Goal: Information Seeking & Learning: Find specific page/section

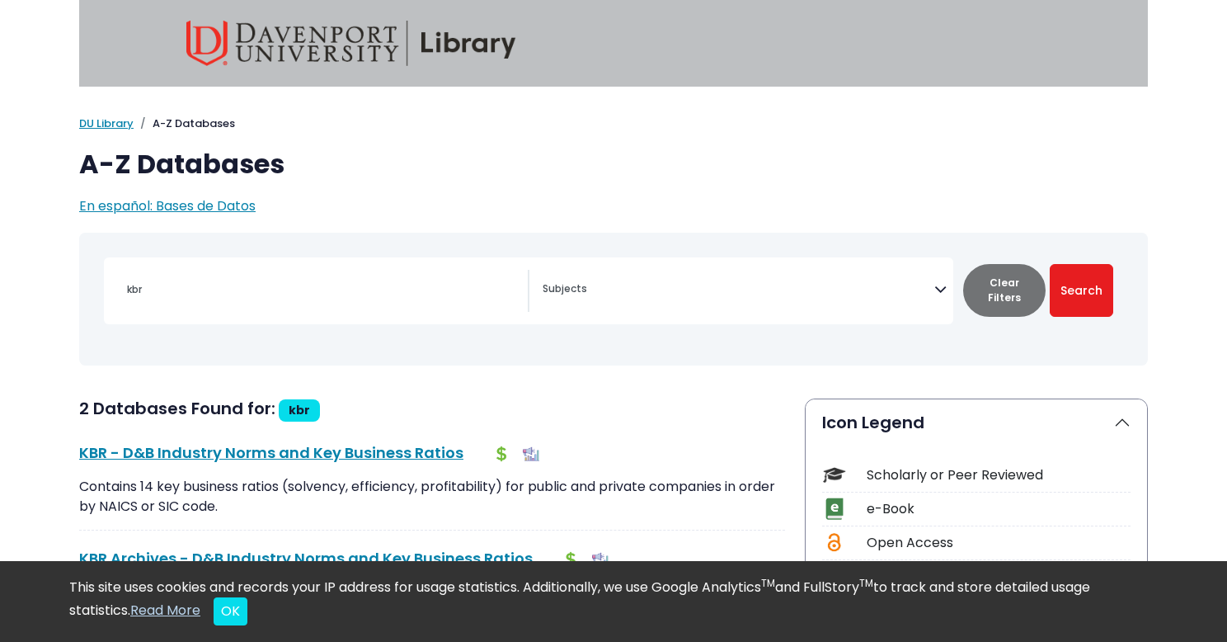
select select "Database Subject Filter"
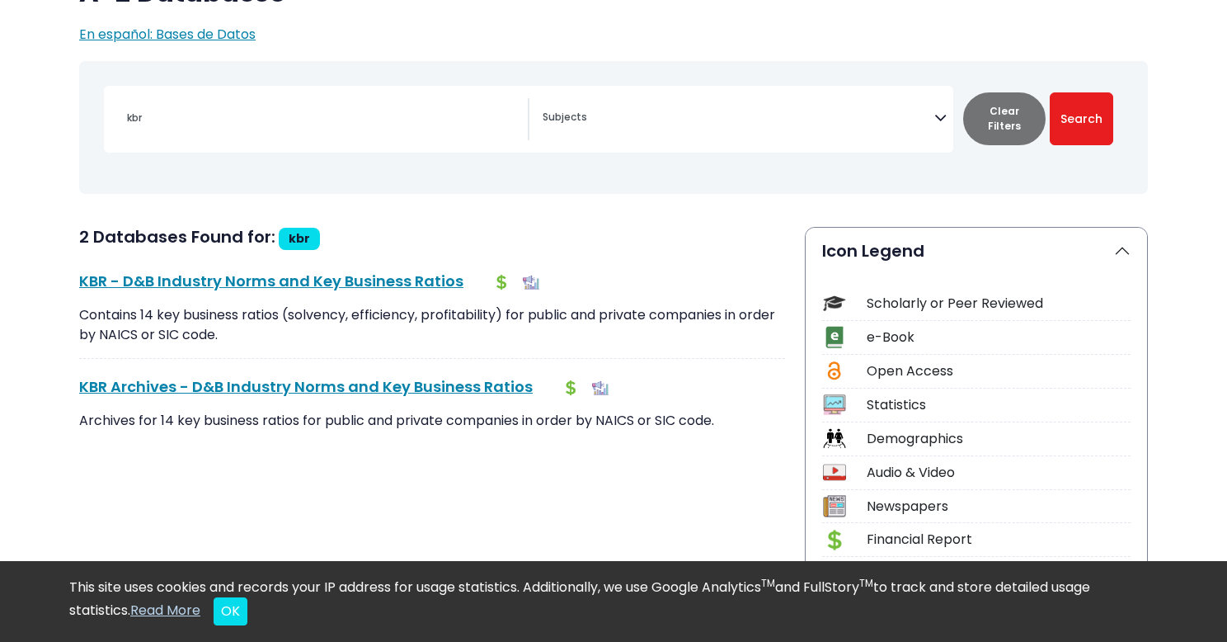
click at [239, 124] on input "kbr" at bounding box center [322, 118] width 411 height 24
type input "k"
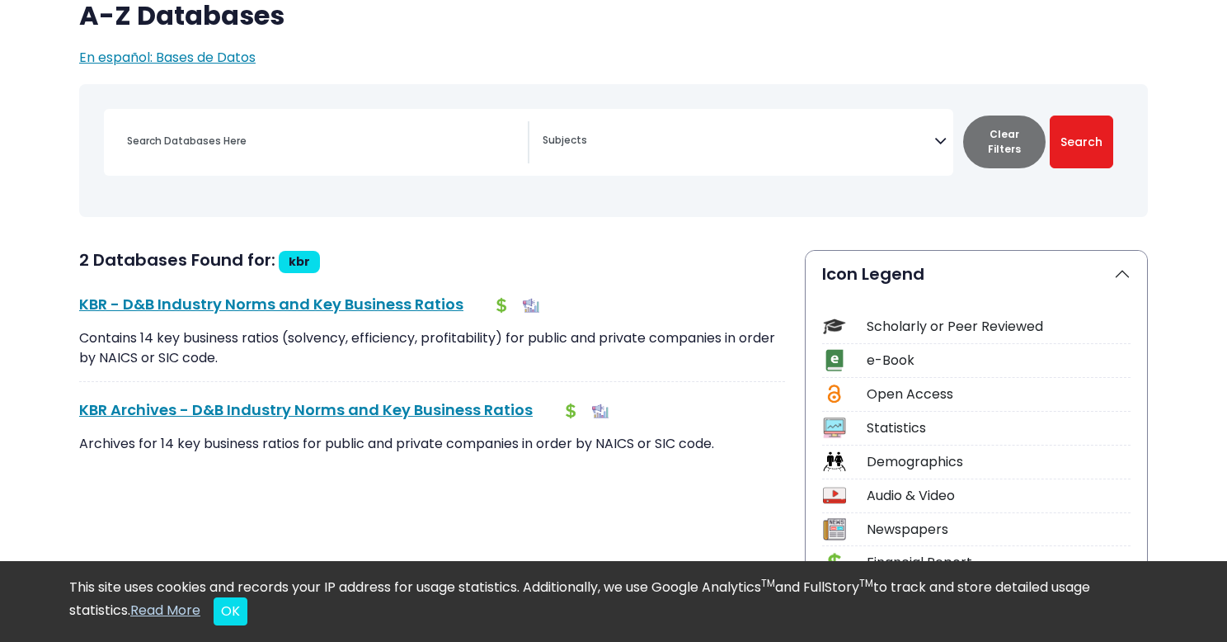
click at [770, 148] on span "Search filters" at bounding box center [739, 142] width 392 height 42
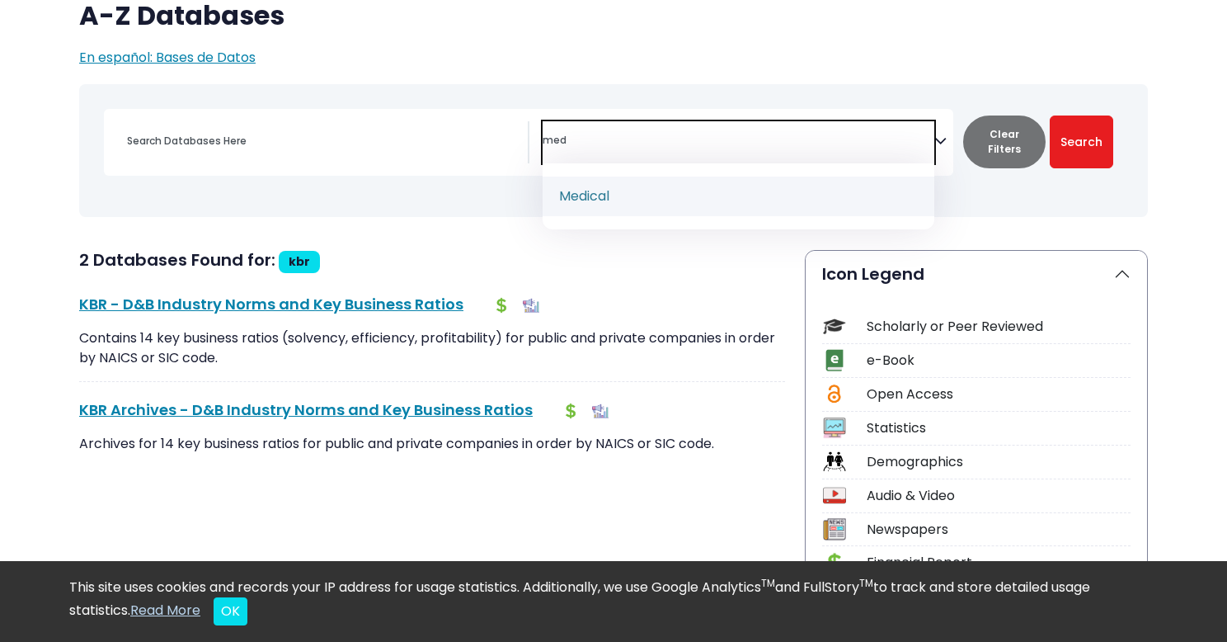
type textarea "med"
select select "219073"
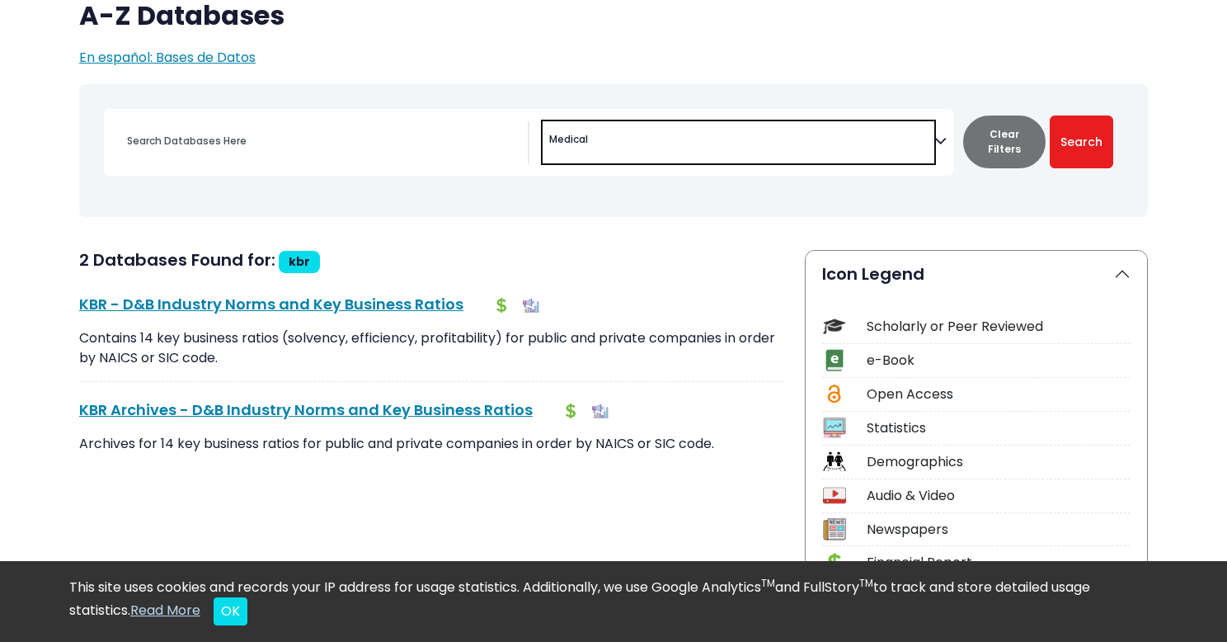
scroll to position [762, 0]
click at [304, 151] on input "Search database by title or keyword" at bounding box center [322, 141] width 411 height 24
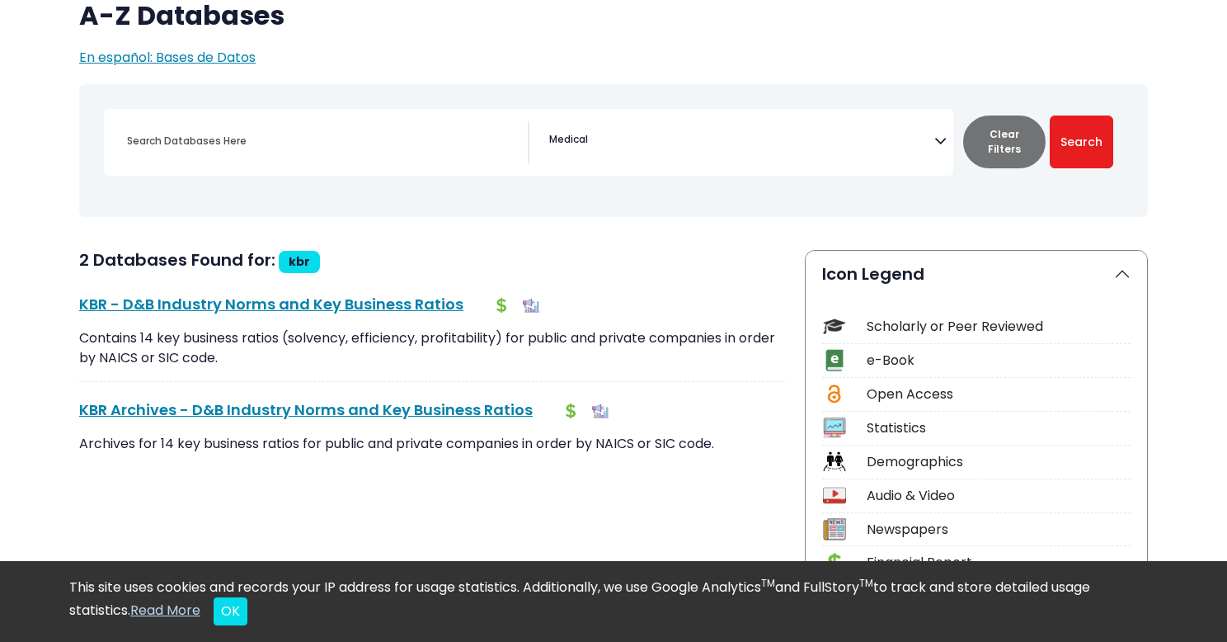
click at [1088, 119] on div "Clear Filters Search" at bounding box center [1038, 142] width 170 height 67
click at [1100, 147] on button "Search" at bounding box center [1082, 141] width 64 height 53
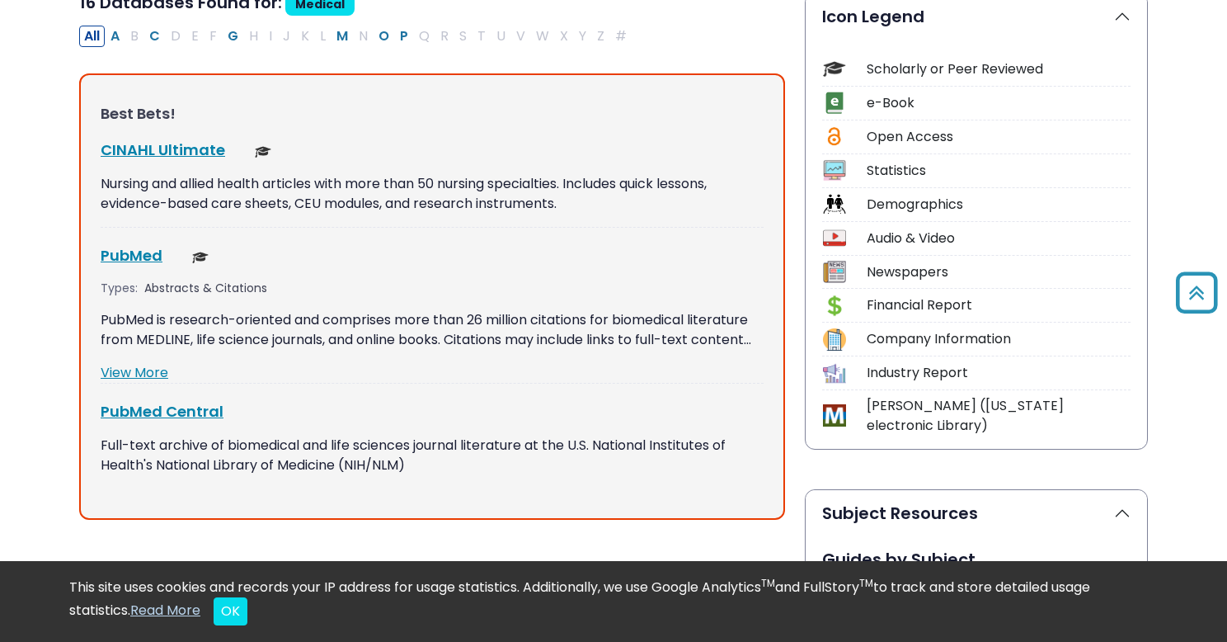
scroll to position [426, 0]
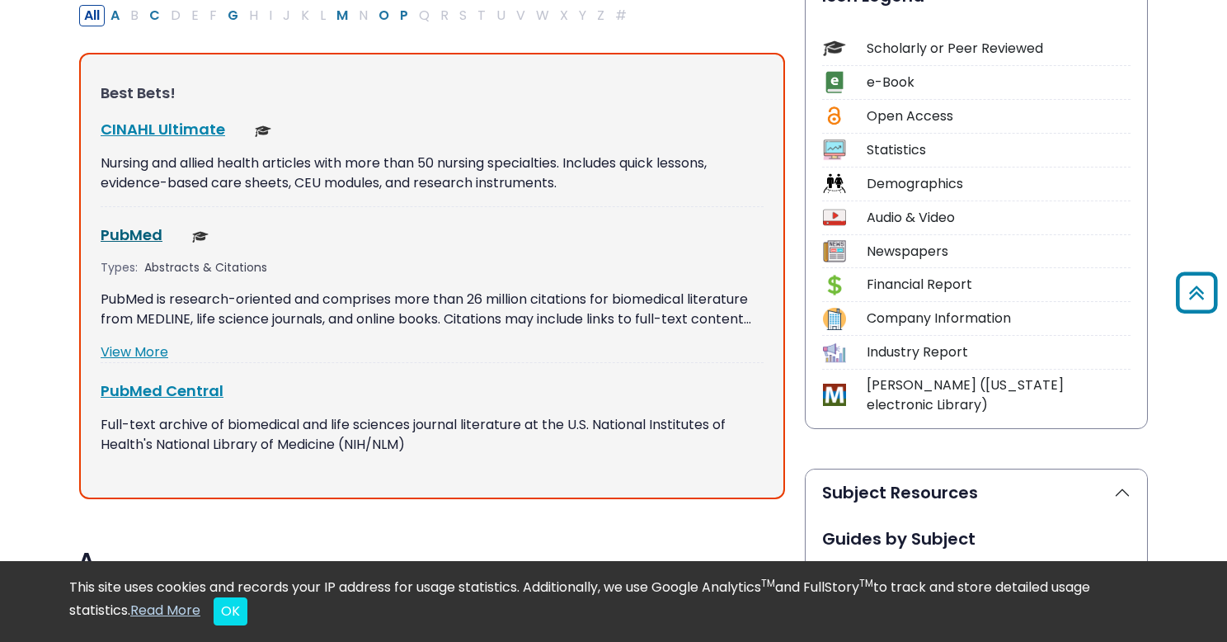
click at [121, 238] on link "PubMed This link opens in a new window" at bounding box center [132, 234] width 62 height 21
click at [155, 127] on link "CINAHL Ultimate This link opens in a new window" at bounding box center [163, 129] width 125 height 21
